Goal: Task Accomplishment & Management: Use online tool/utility

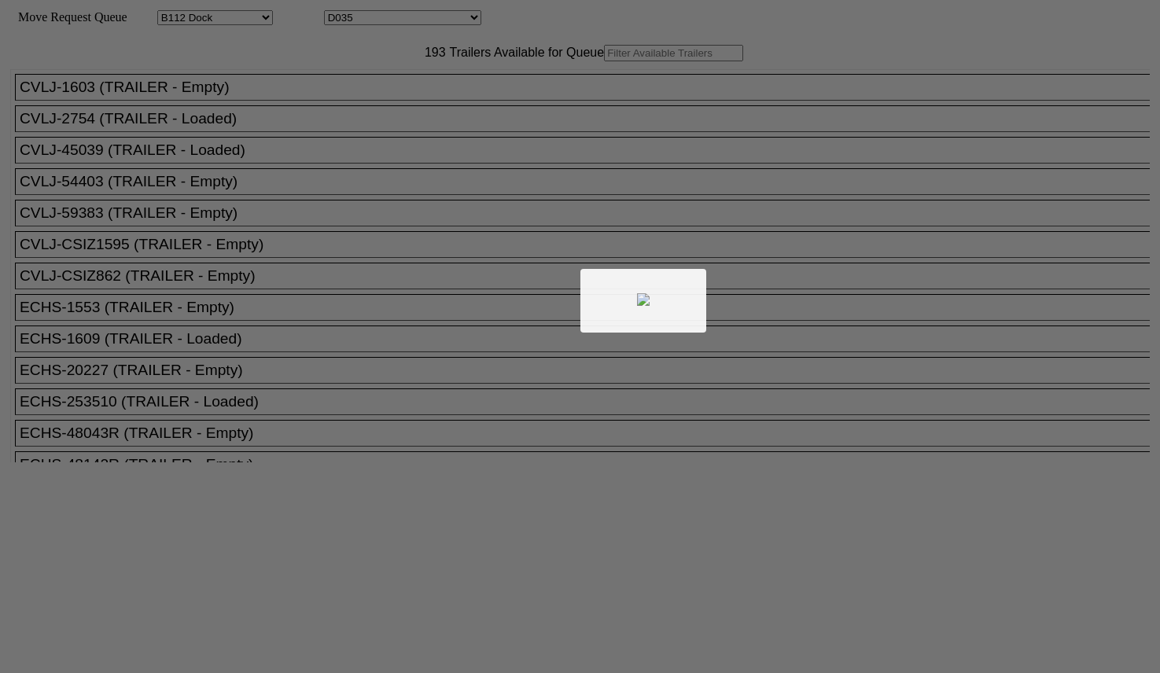
select select "121"
select select "3281"
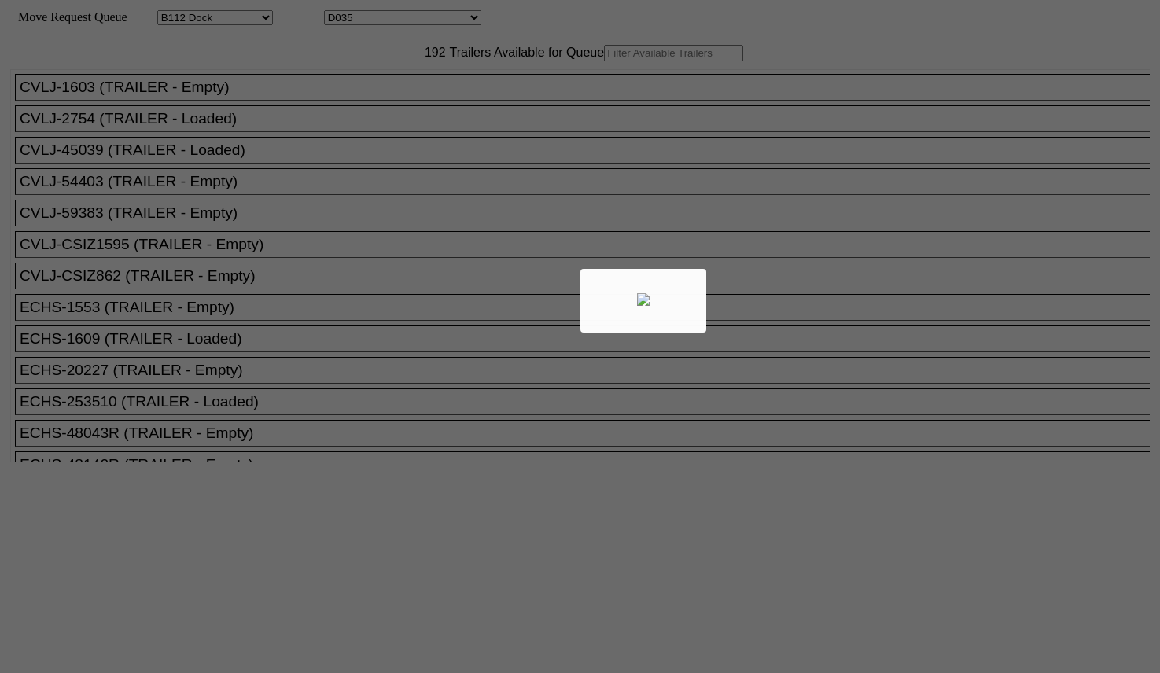
select select "121"
select select "3281"
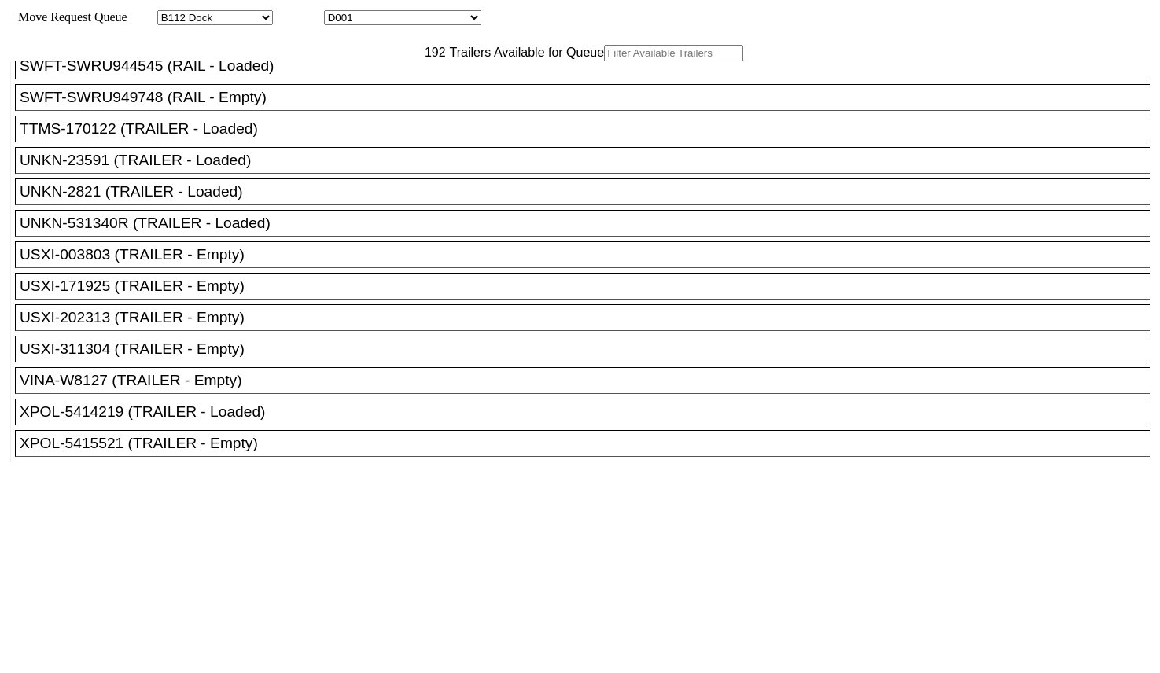
scroll to position [5901, 0]
